Goal: Information Seeking & Learning: Check status

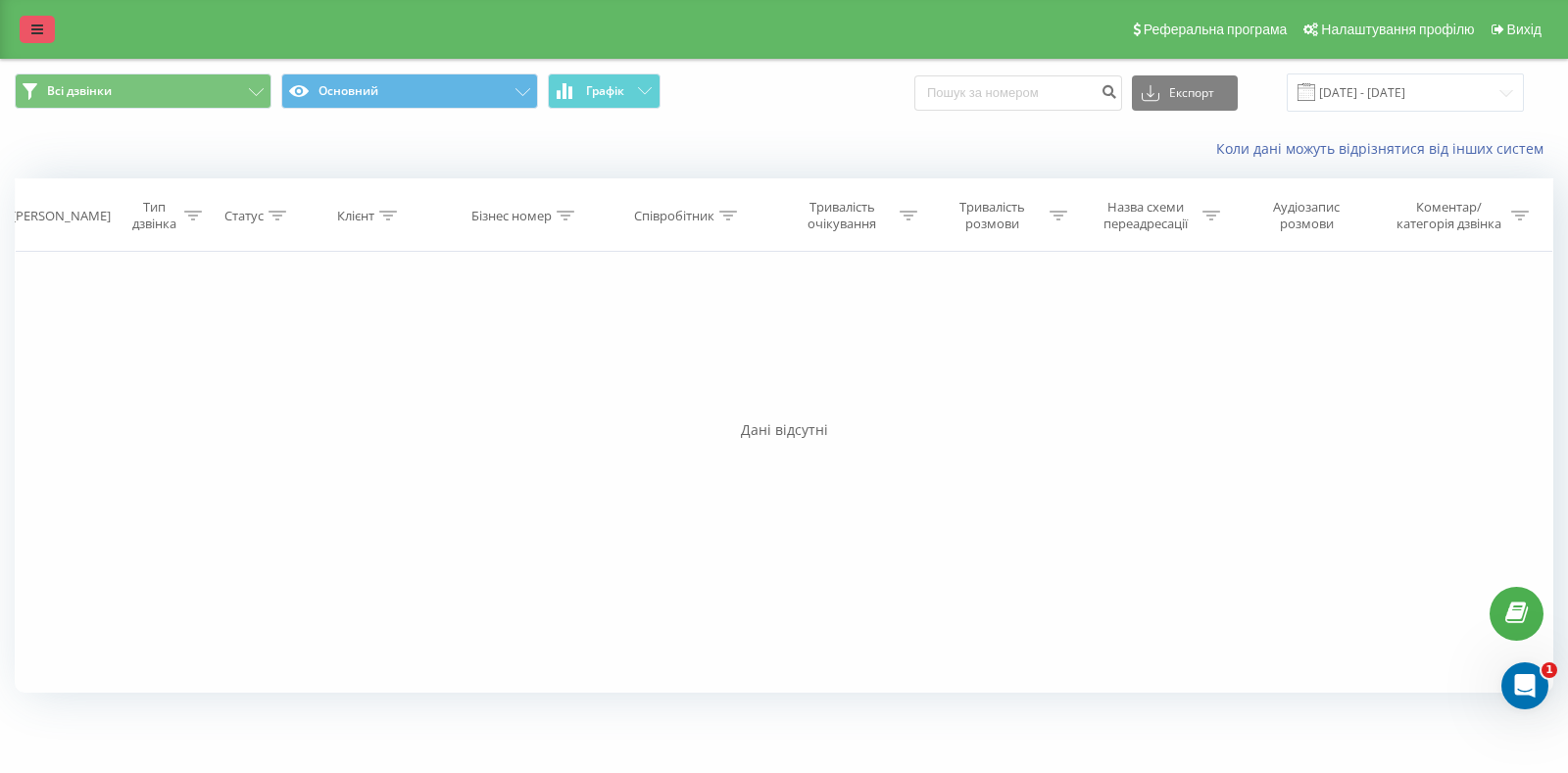
click at [28, 32] on link at bounding box center [37, 29] width 35 height 27
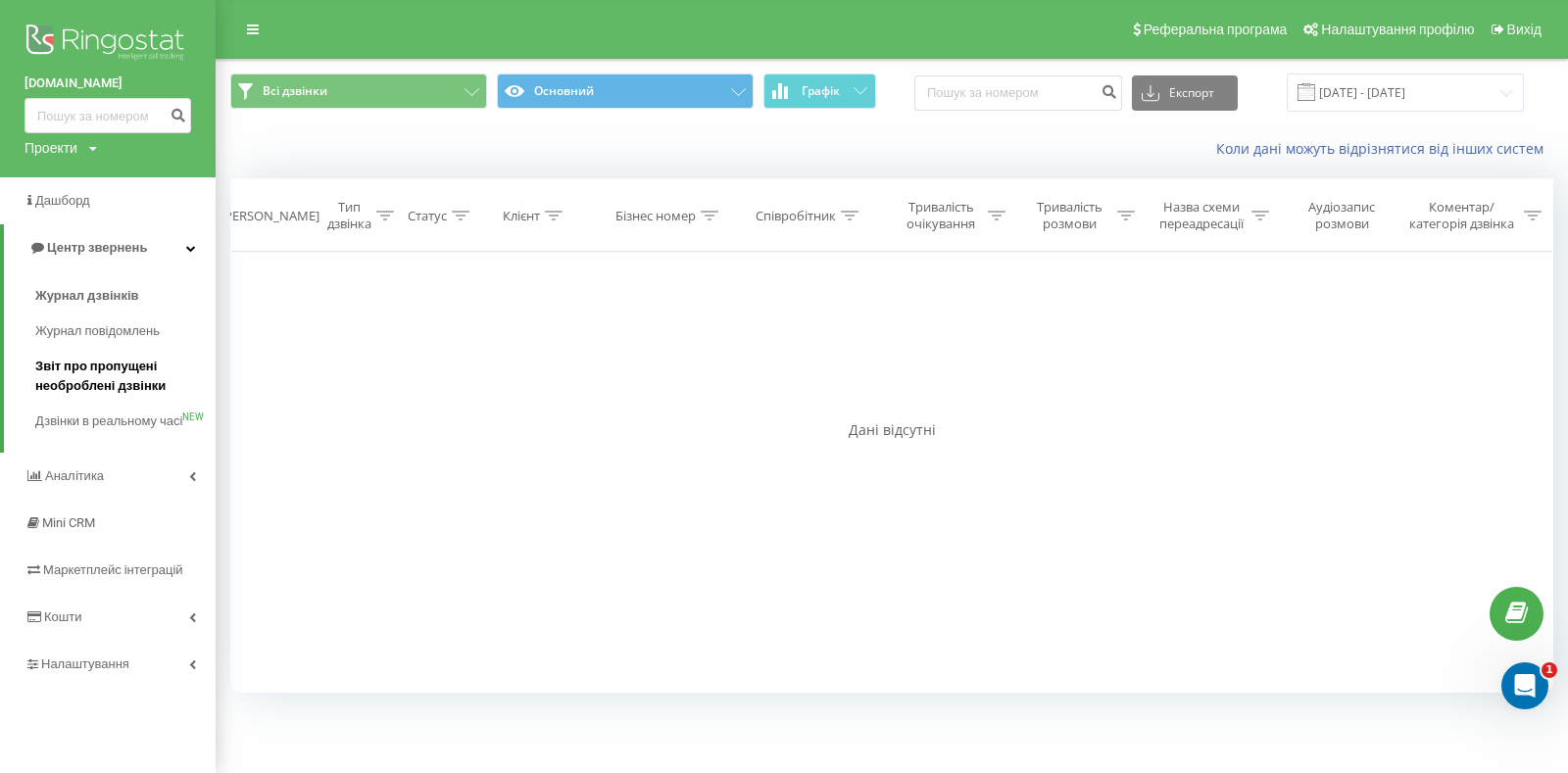
click at [91, 387] on span "Звіт про пропущені необроблені дзвінки" at bounding box center [121, 376] width 171 height 39
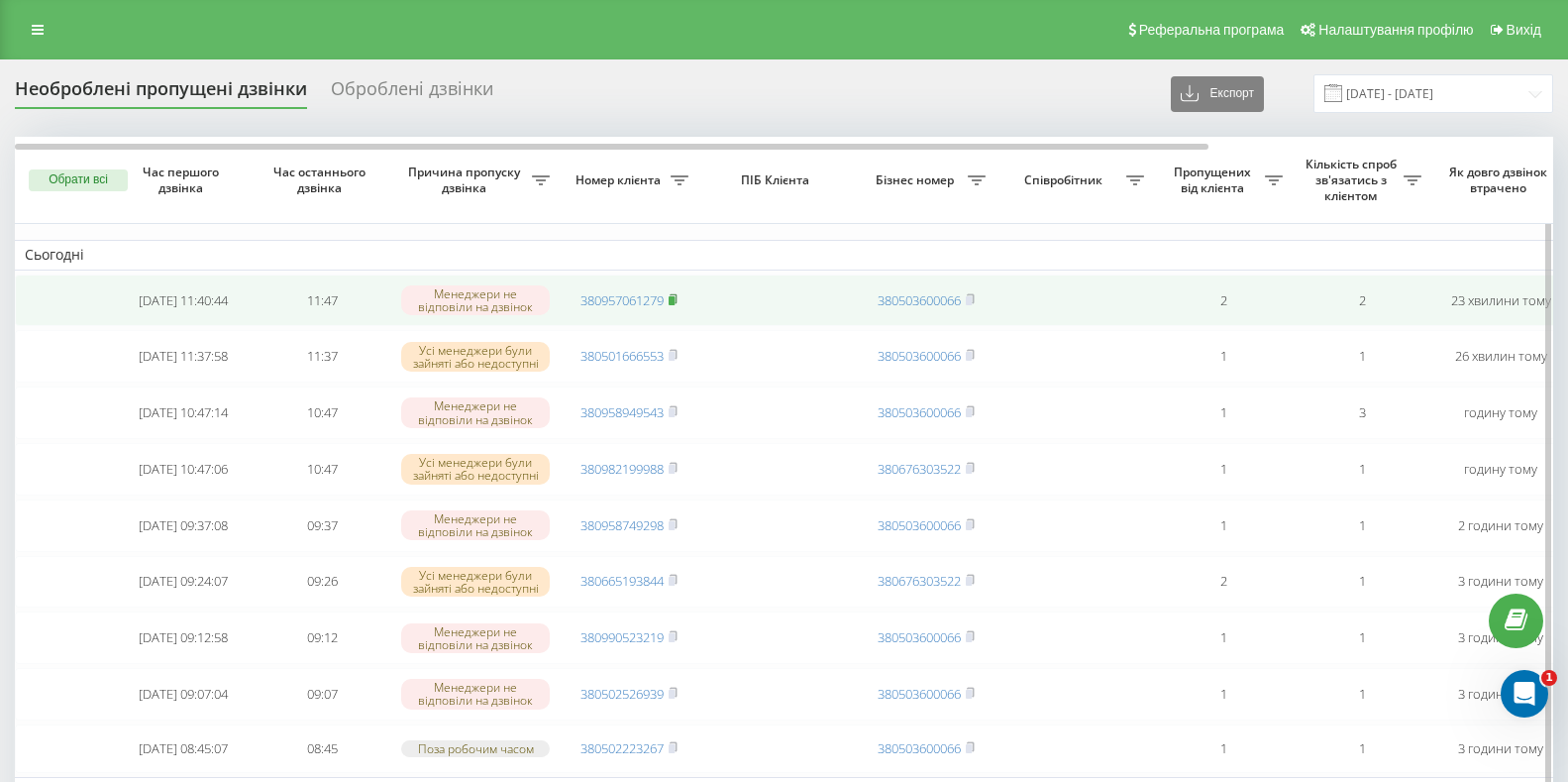
click at [677, 302] on icon at bounding box center [673, 297] width 7 height 9
click at [472, 297] on div "Менеджери не відповіли на дзвінок" at bounding box center [475, 300] width 149 height 30
click at [587, 295] on link "380957061279" at bounding box center [622, 300] width 83 height 18
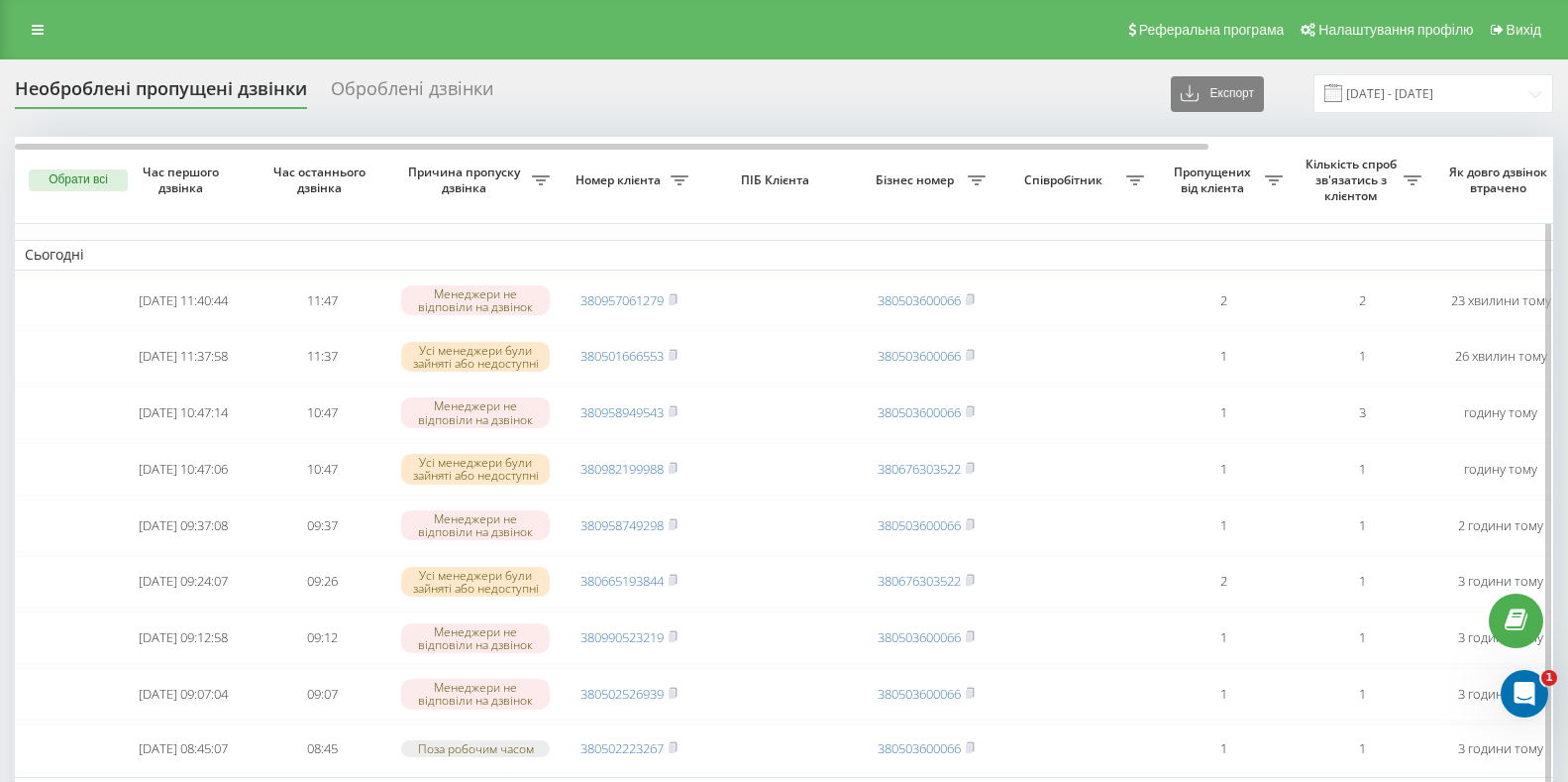
click at [554, 263] on td "Сьогодні" at bounding box center [1004, 255] width 1980 height 30
click at [188, 180] on span "Час першого дзвінка" at bounding box center [183, 179] width 107 height 31
click at [542, 179] on icon at bounding box center [541, 180] width 18 height 10
click at [749, 223] on th "ПІБ Клієнта" at bounding box center [778, 180] width 158 height 87
click at [1403, 183] on span "Кількість спроб зв'язатись з клієнтом" at bounding box center [1353, 179] width 101 height 47
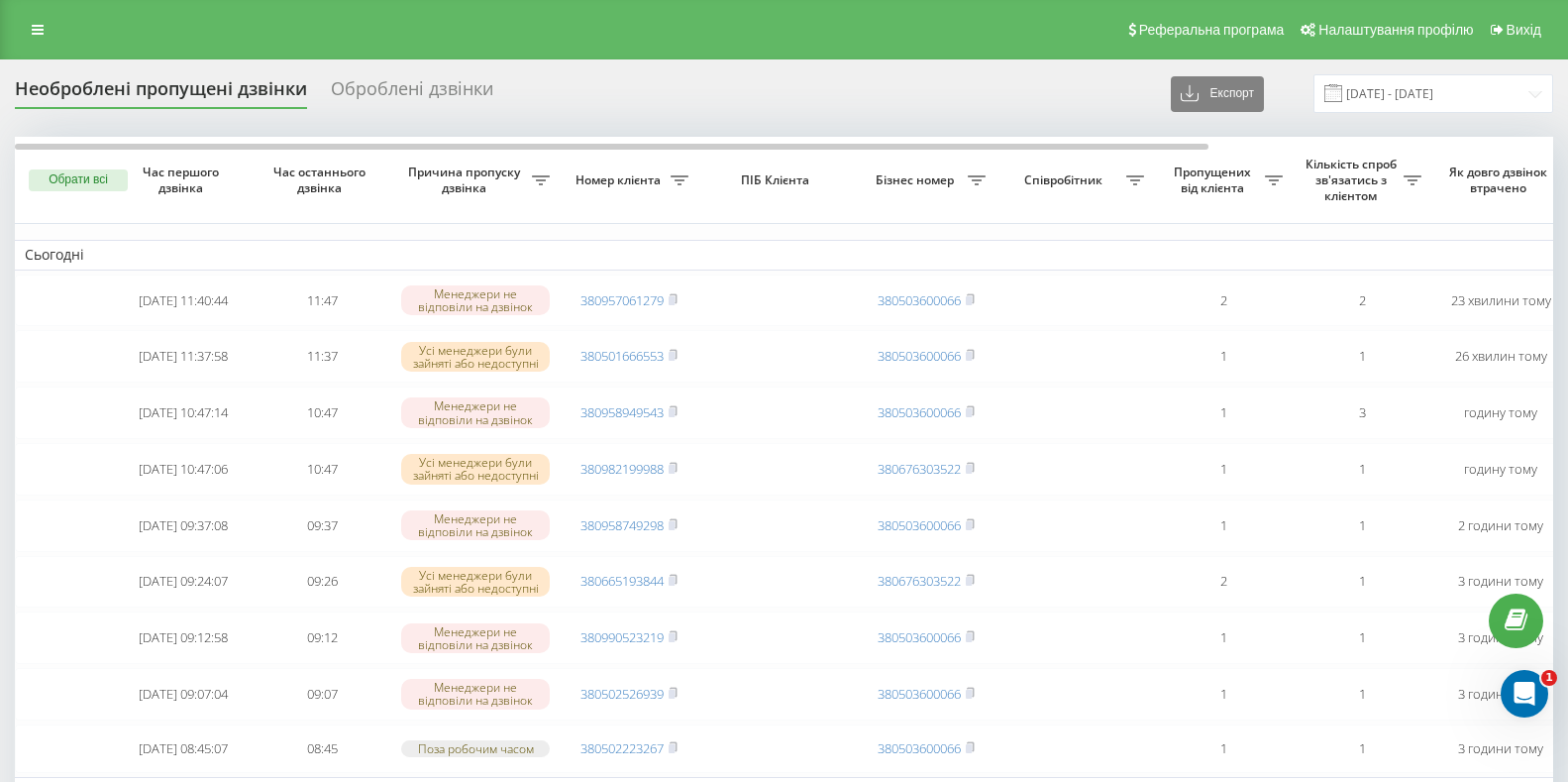
click at [419, 94] on div "Оброблені дзвінки" at bounding box center [412, 93] width 162 height 31
click at [434, 83] on div "Оброблені дзвінки" at bounding box center [412, 93] width 162 height 31
click at [236, 91] on div "Необроблені пропущені дзвінки" at bounding box center [160, 93] width 292 height 31
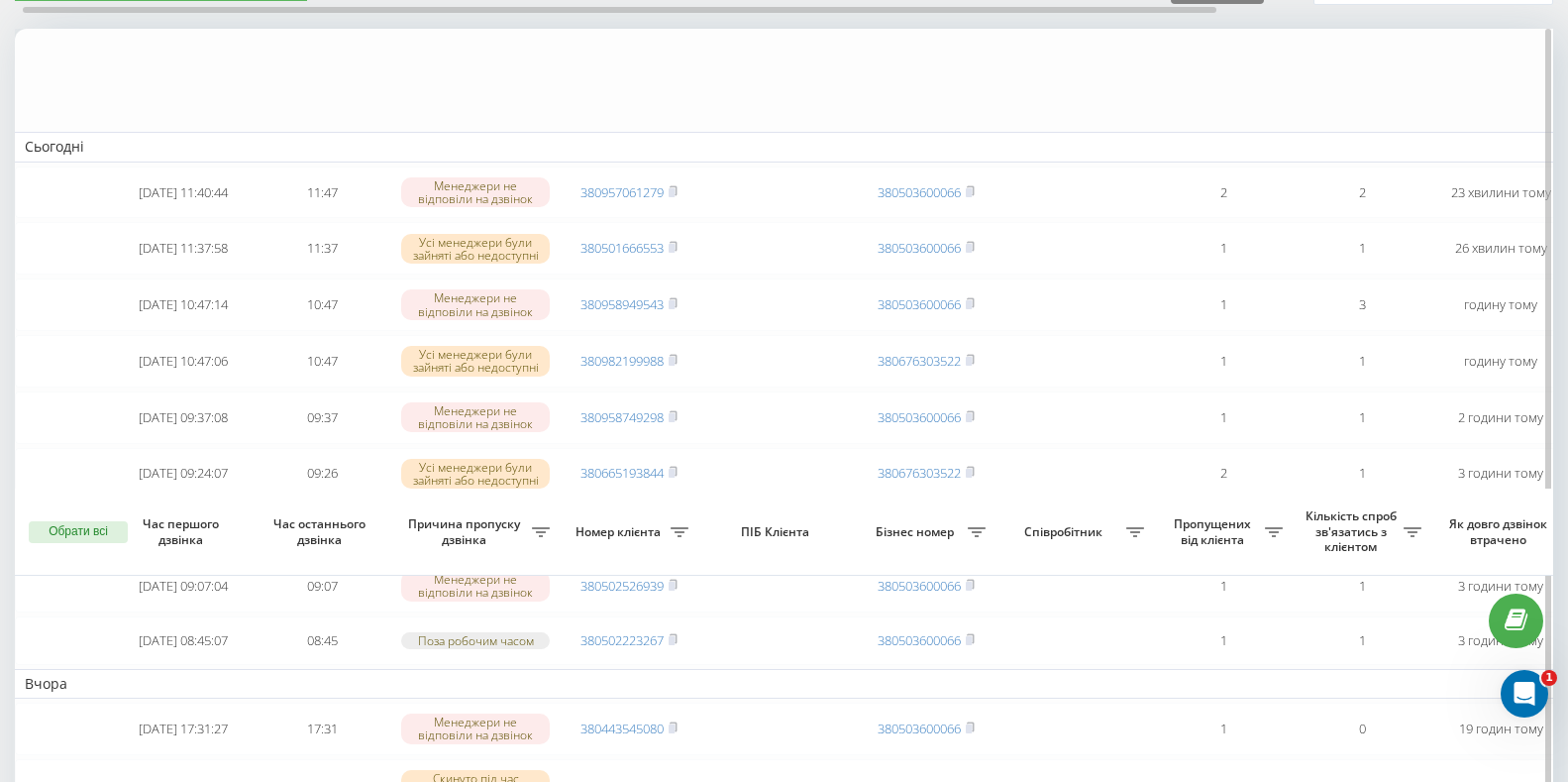
scroll to position [595, 0]
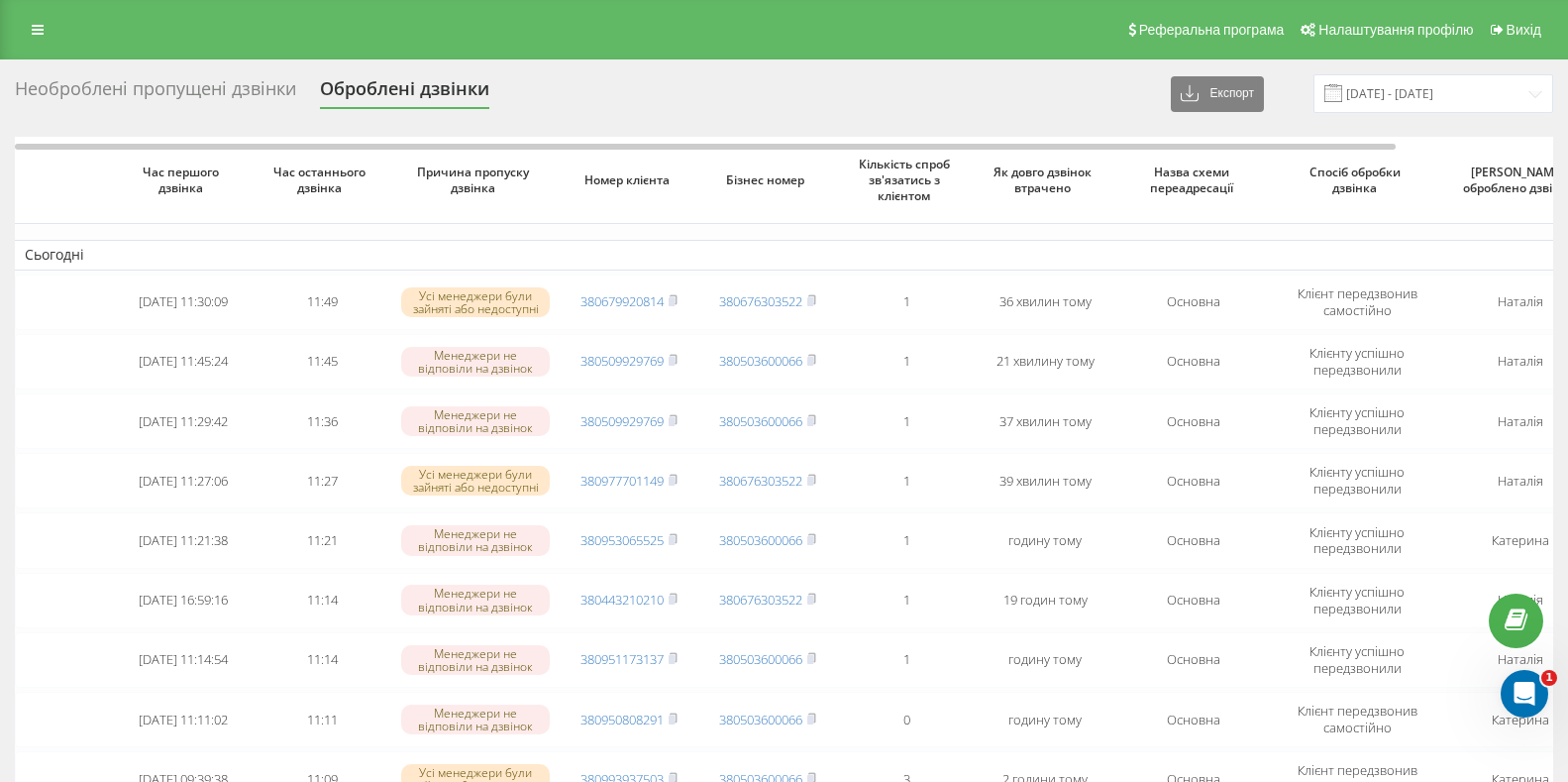
click at [179, 86] on div "Необроблені пропущені дзвінки" at bounding box center [156, 93] width 281 height 31
click at [283, 80] on div "Необроблені пропущені дзвінки" at bounding box center [156, 93] width 281 height 31
click at [118, 89] on div "Необроблені пропущені дзвінки" at bounding box center [156, 93] width 281 height 31
click at [59, 88] on div "Необроблені пропущені дзвінки" at bounding box center [156, 93] width 281 height 31
click at [266, 85] on div "Необроблені пропущені дзвінки" at bounding box center [156, 93] width 281 height 31
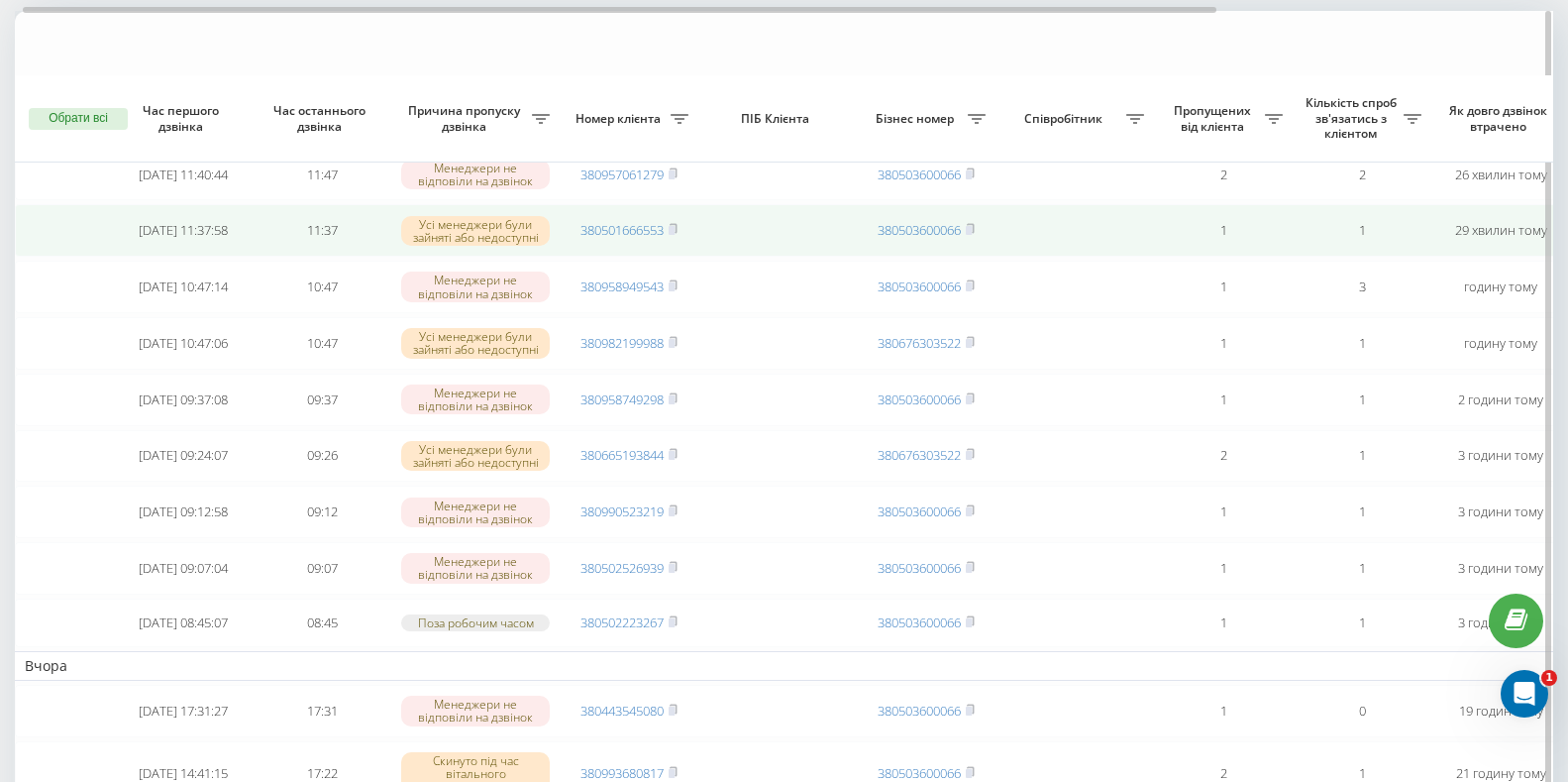
scroll to position [198, 0]
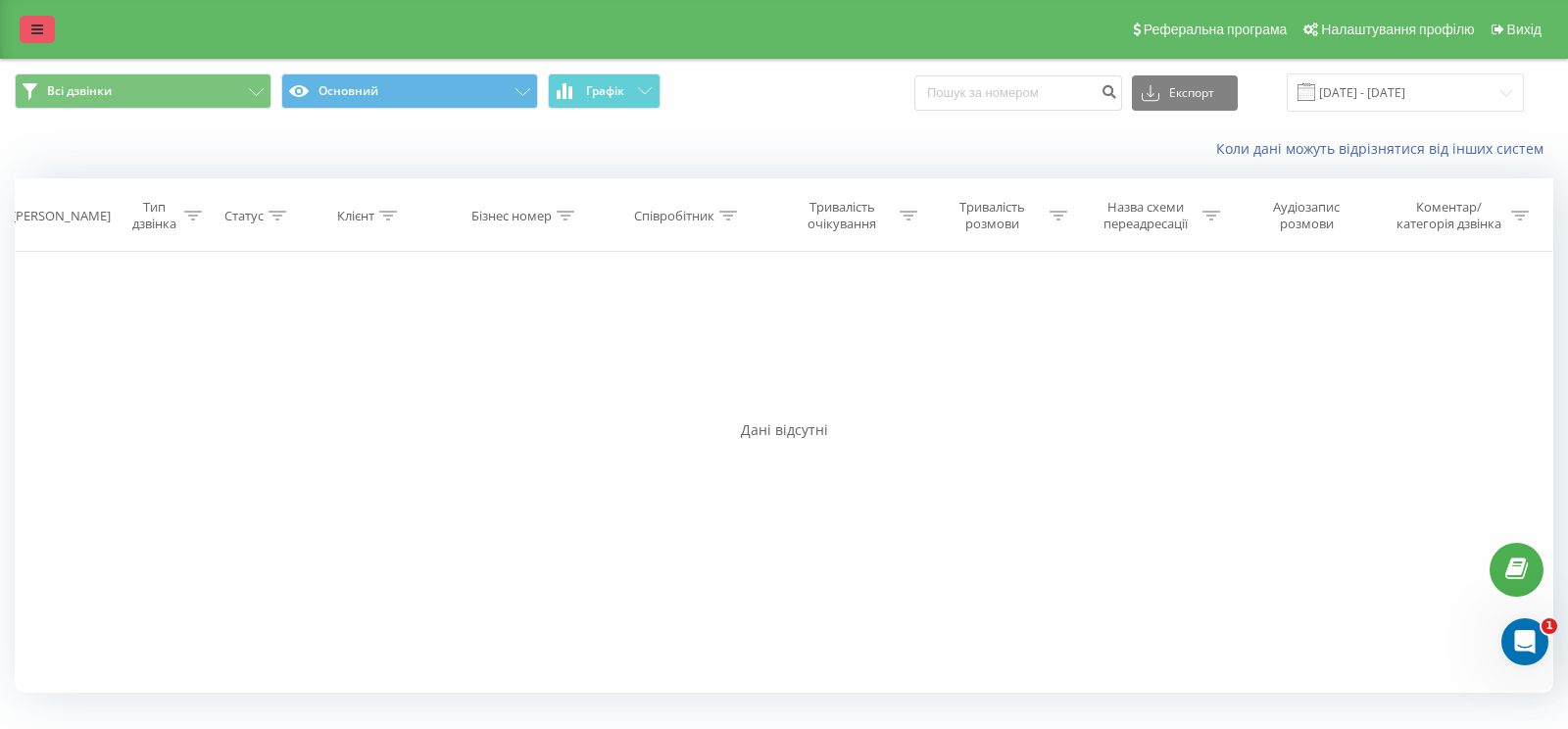
click at [49, 33] on link at bounding box center [37, 29] width 35 height 27
click at [49, 33] on div "Реферальна програма Налаштування профілю Вихід" at bounding box center [784, 29] width 1568 height 59
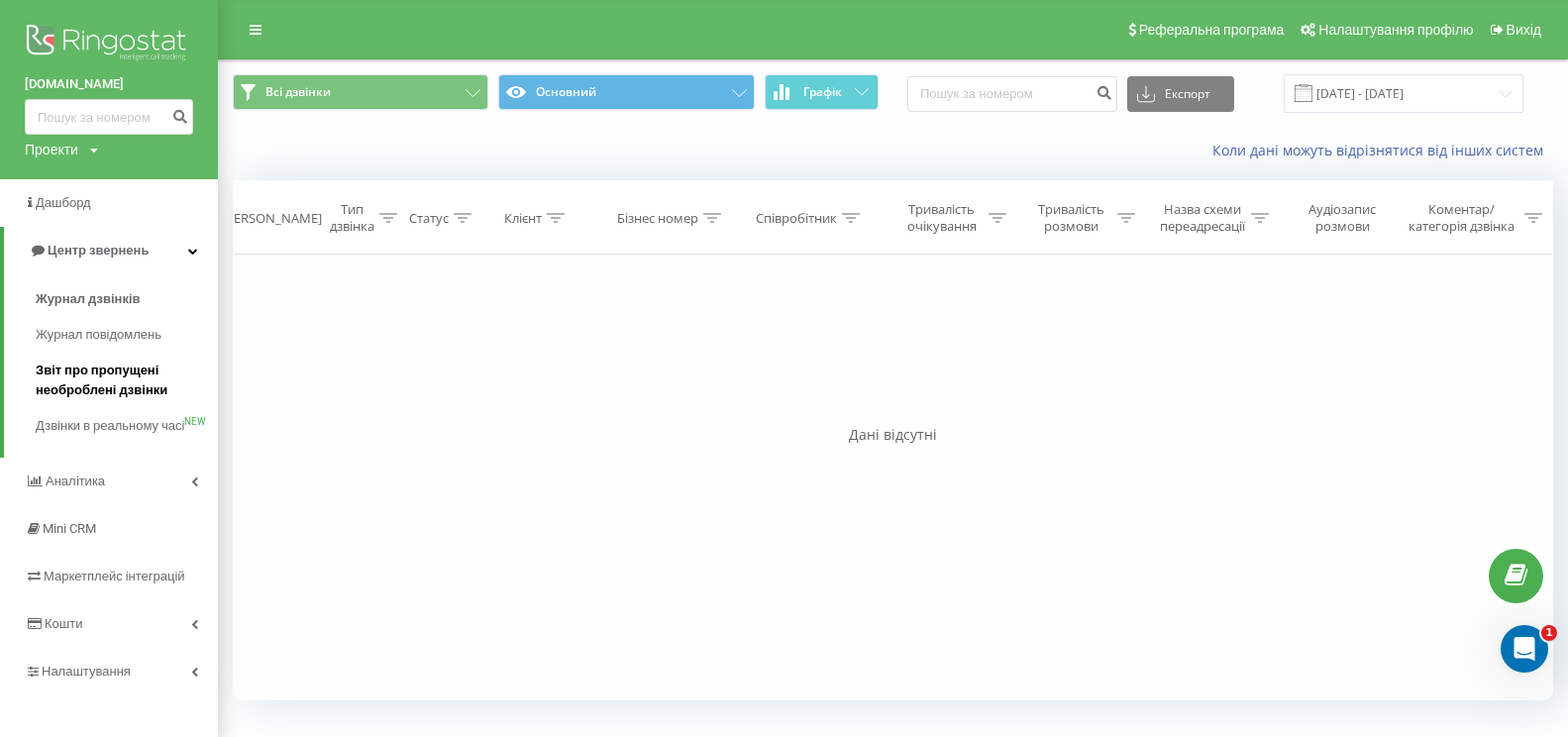
click at [105, 390] on span "Звіт про пропущені необроблені дзвінки" at bounding box center [122, 380] width 172 height 40
click at [122, 388] on span "Звіт про пропущені необроблені дзвінки" at bounding box center [122, 380] width 172 height 40
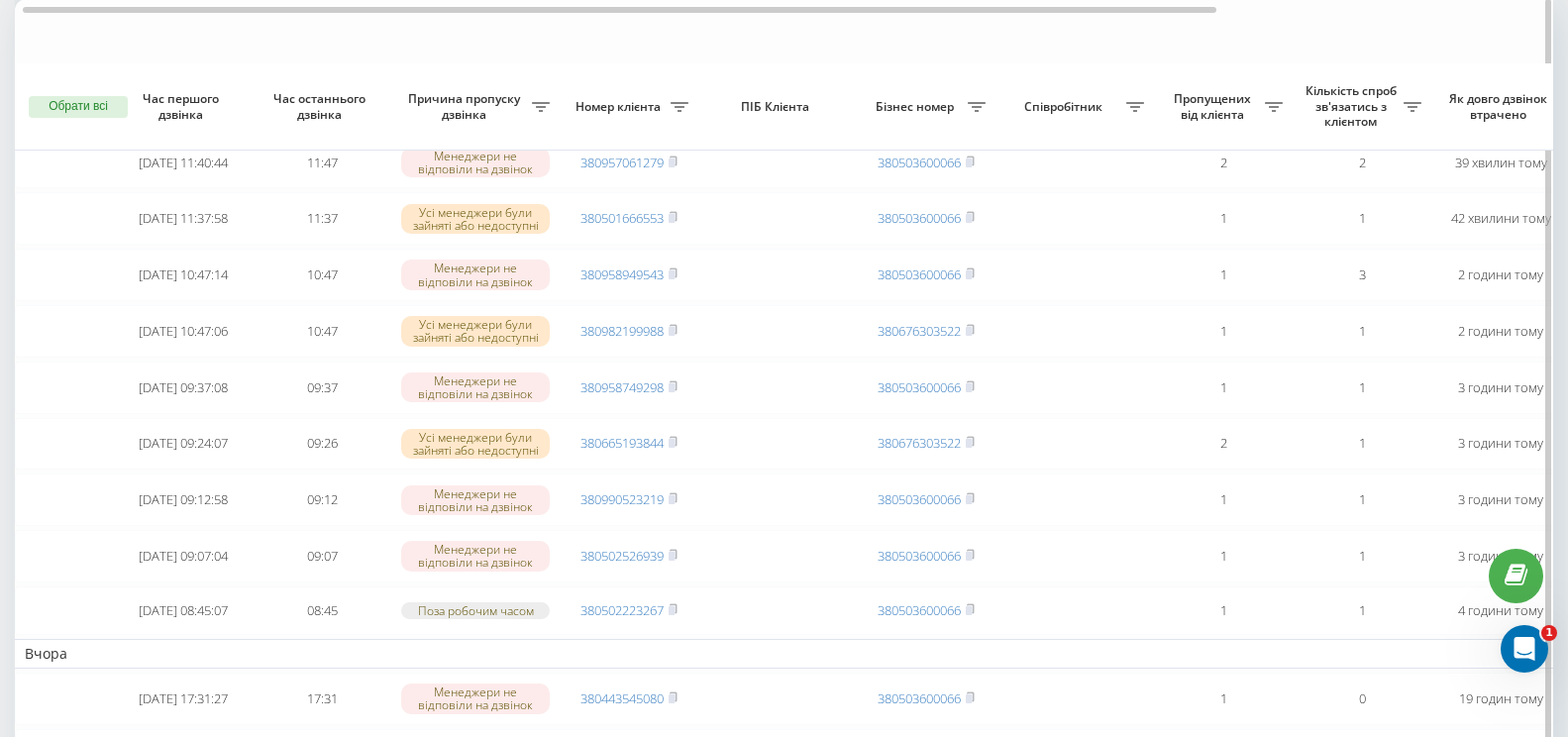
scroll to position [198, 0]
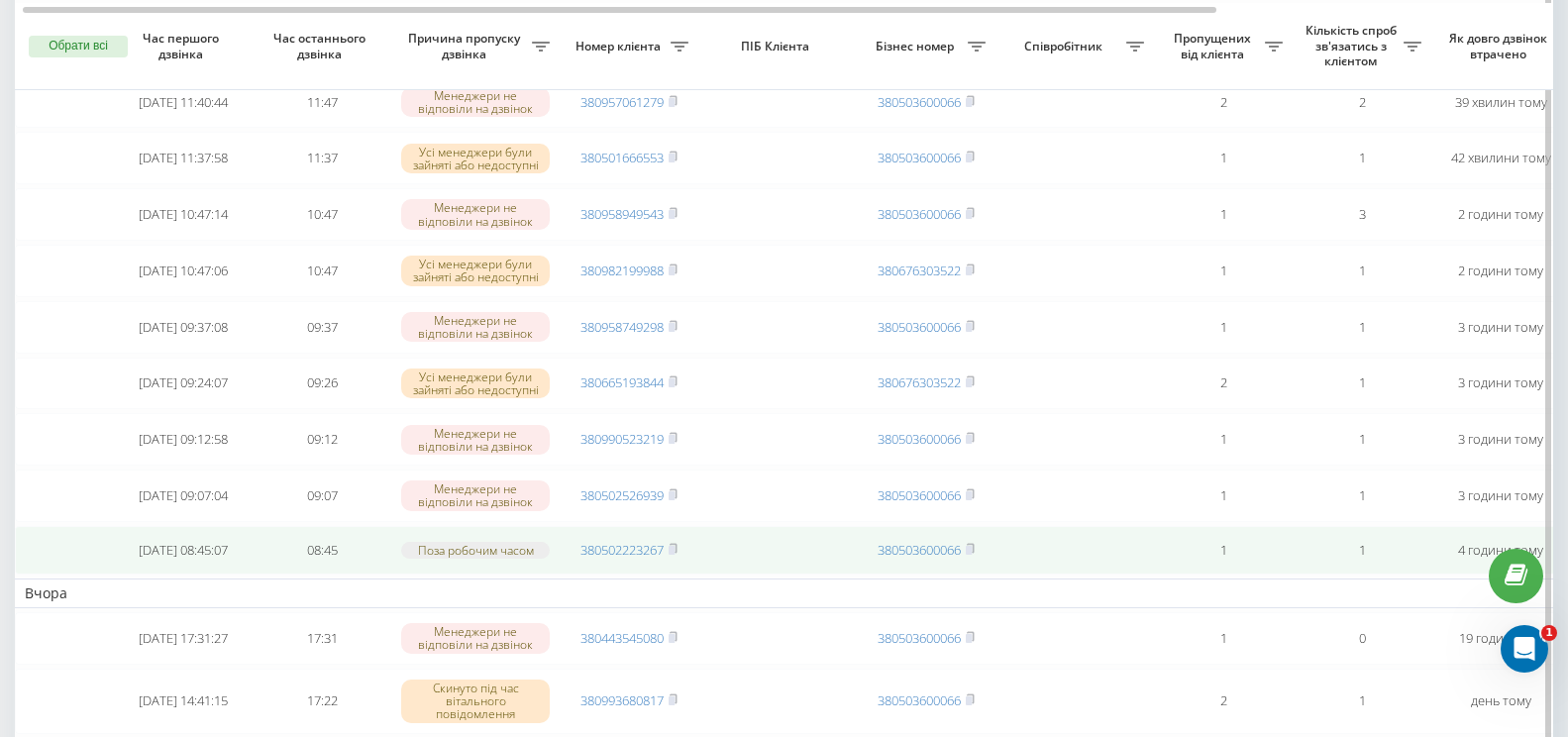
click at [269, 547] on td "08:45" at bounding box center [322, 550] width 139 height 49
click at [433, 553] on div "Поза робочим часом" at bounding box center [475, 550] width 149 height 17
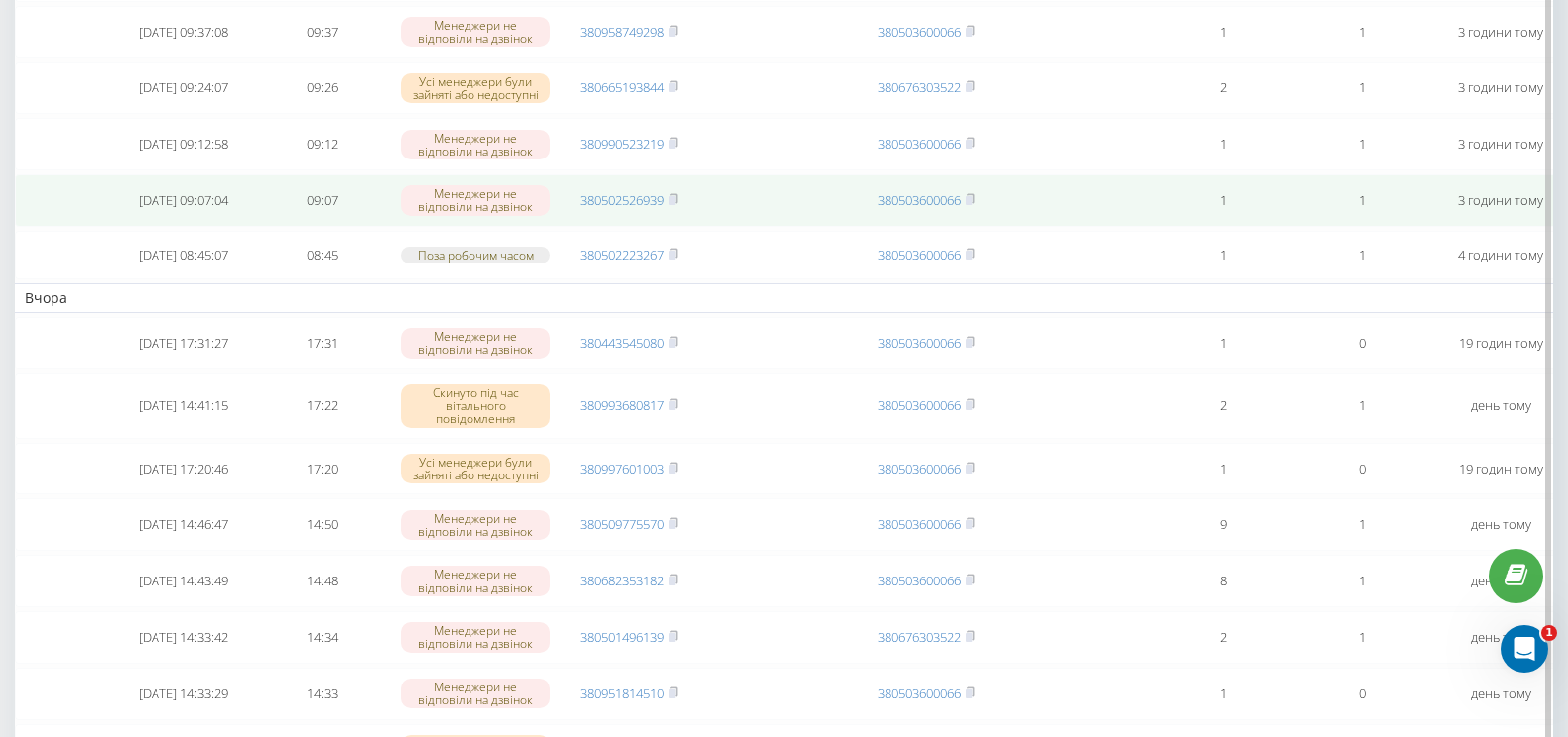
scroll to position [0, 0]
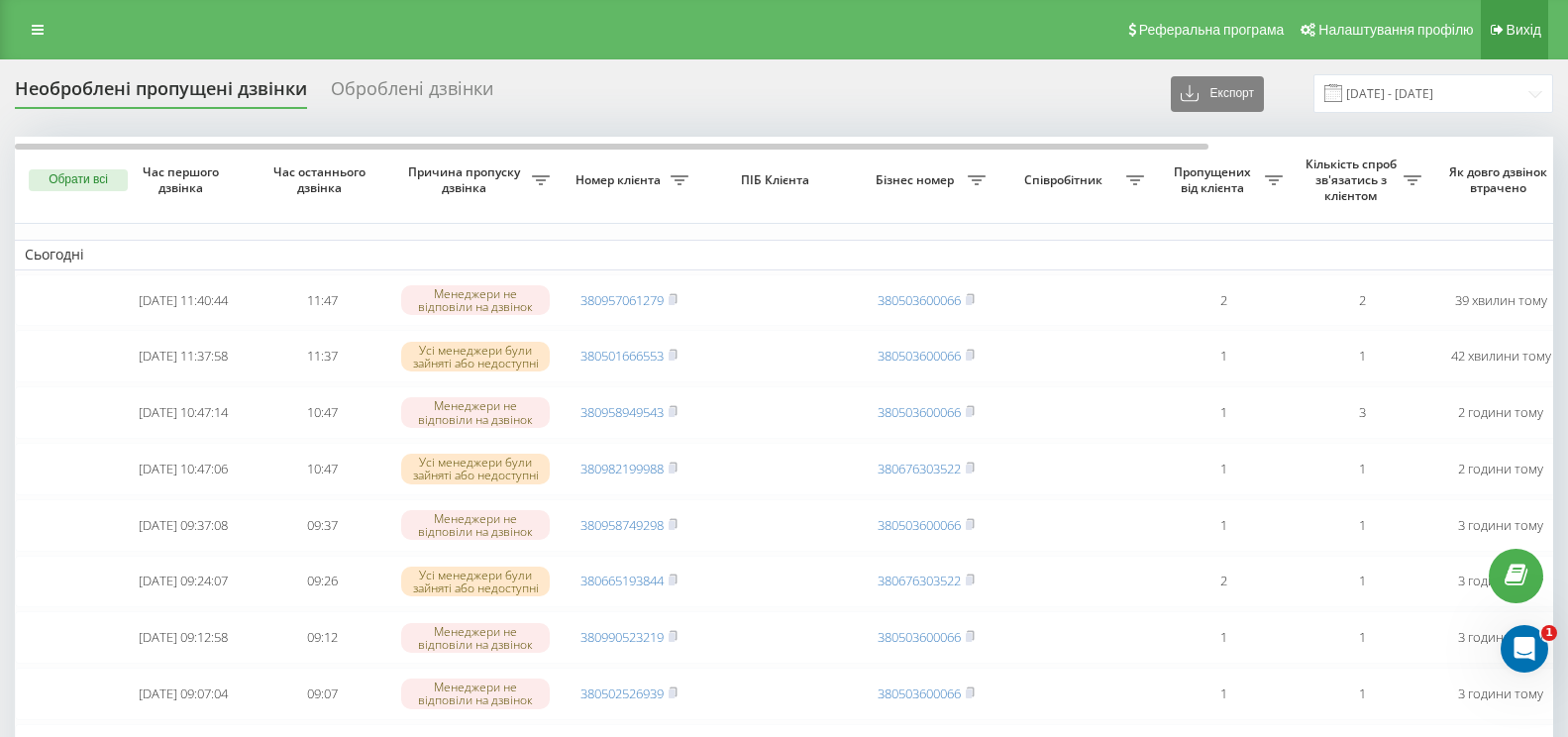
click at [1511, 25] on span "Вихід" at bounding box center [1523, 30] width 35 height 16
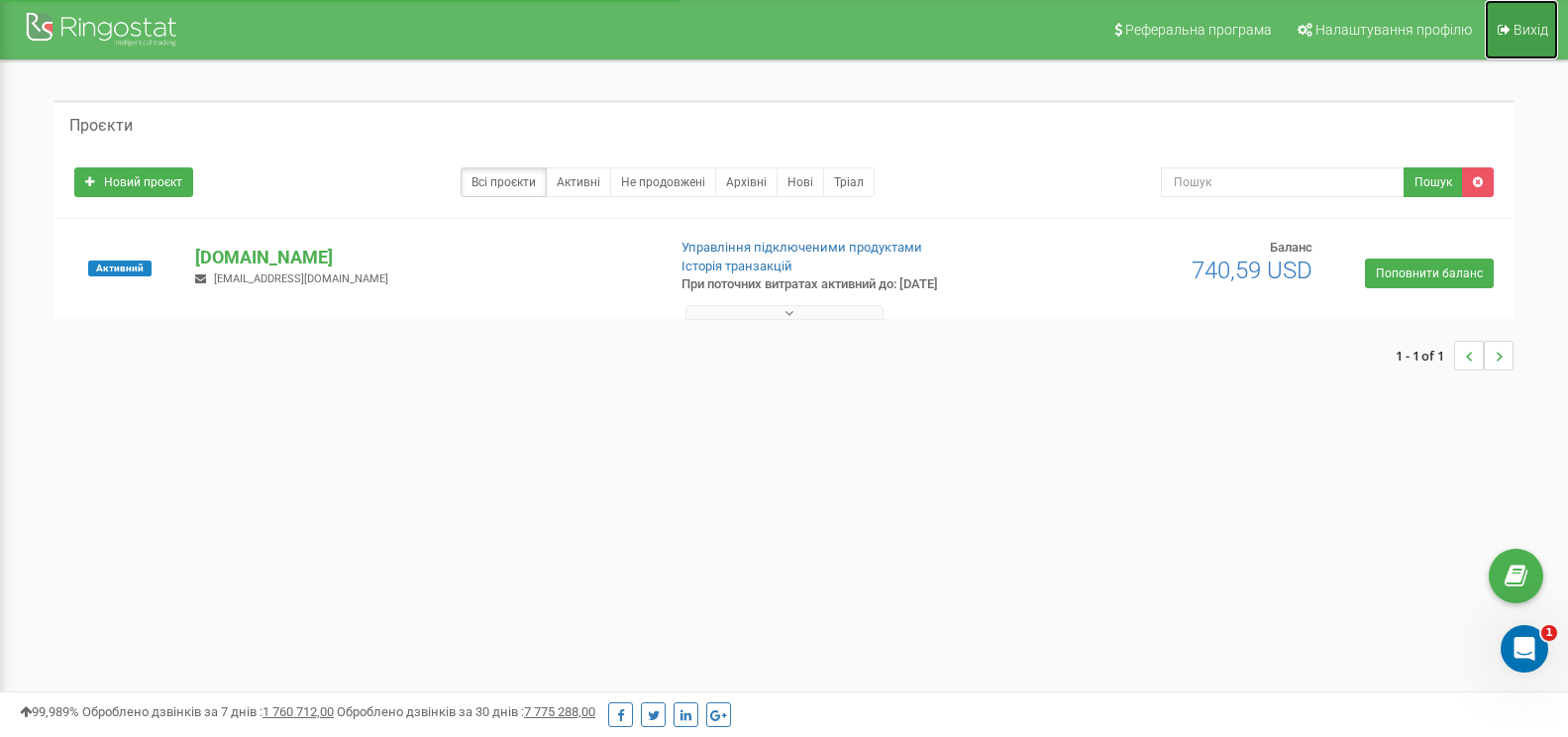
click at [1516, 22] on span "Вихід" at bounding box center [1530, 30] width 35 height 16
